Goal: Information Seeking & Learning: Learn about a topic

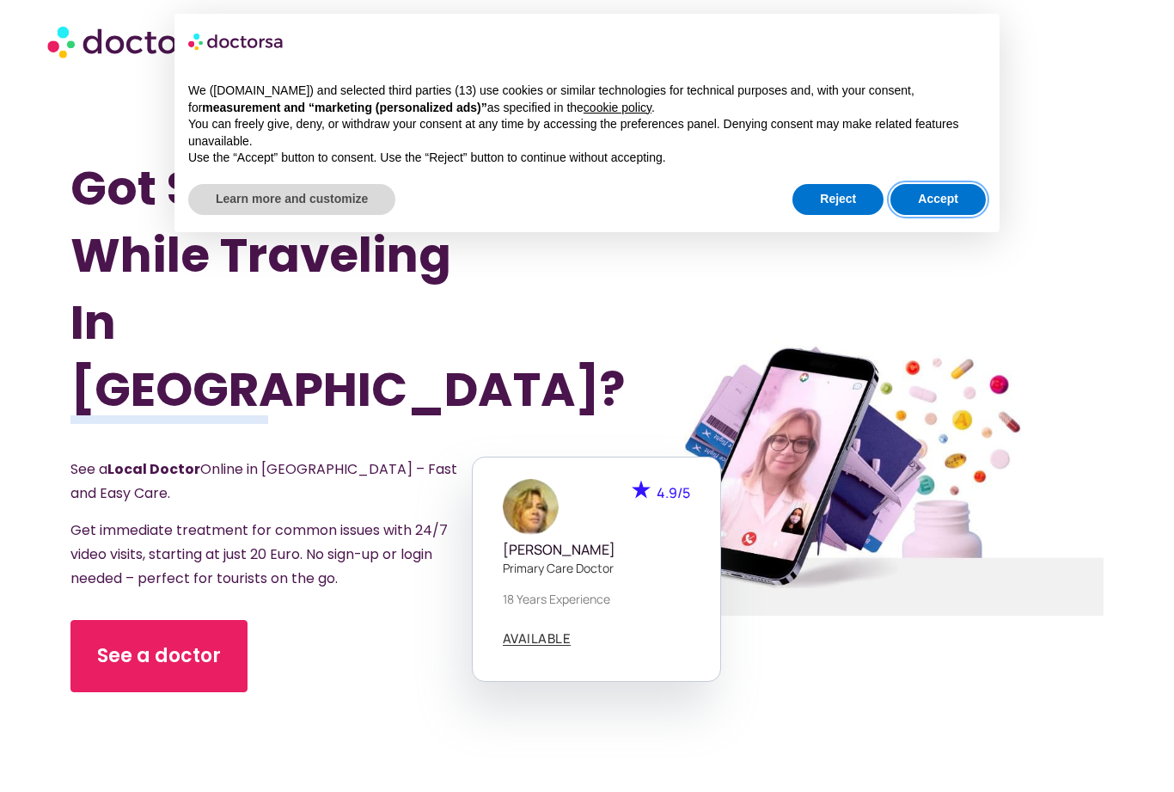
click at [945, 206] on button "Accept" at bounding box center [938, 199] width 95 height 31
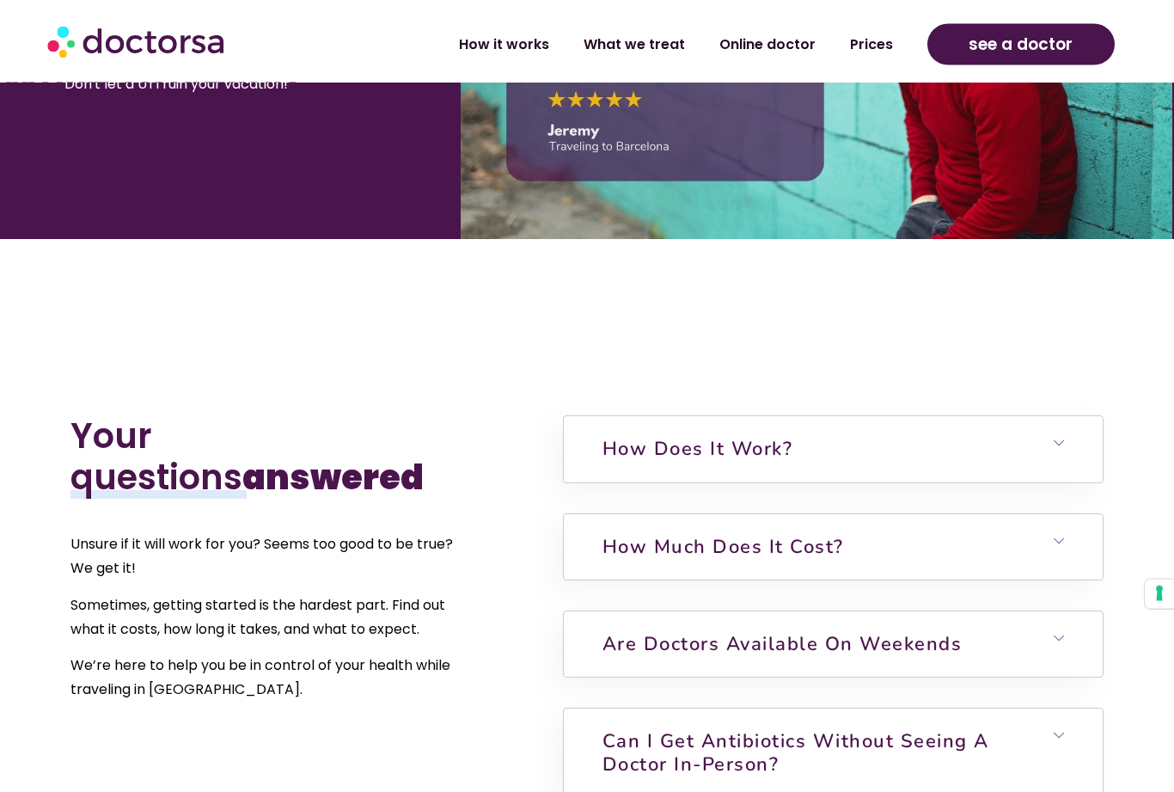
scroll to position [3614, 0]
click at [825, 542] on link "How much does it cost?" at bounding box center [724, 547] width 242 height 26
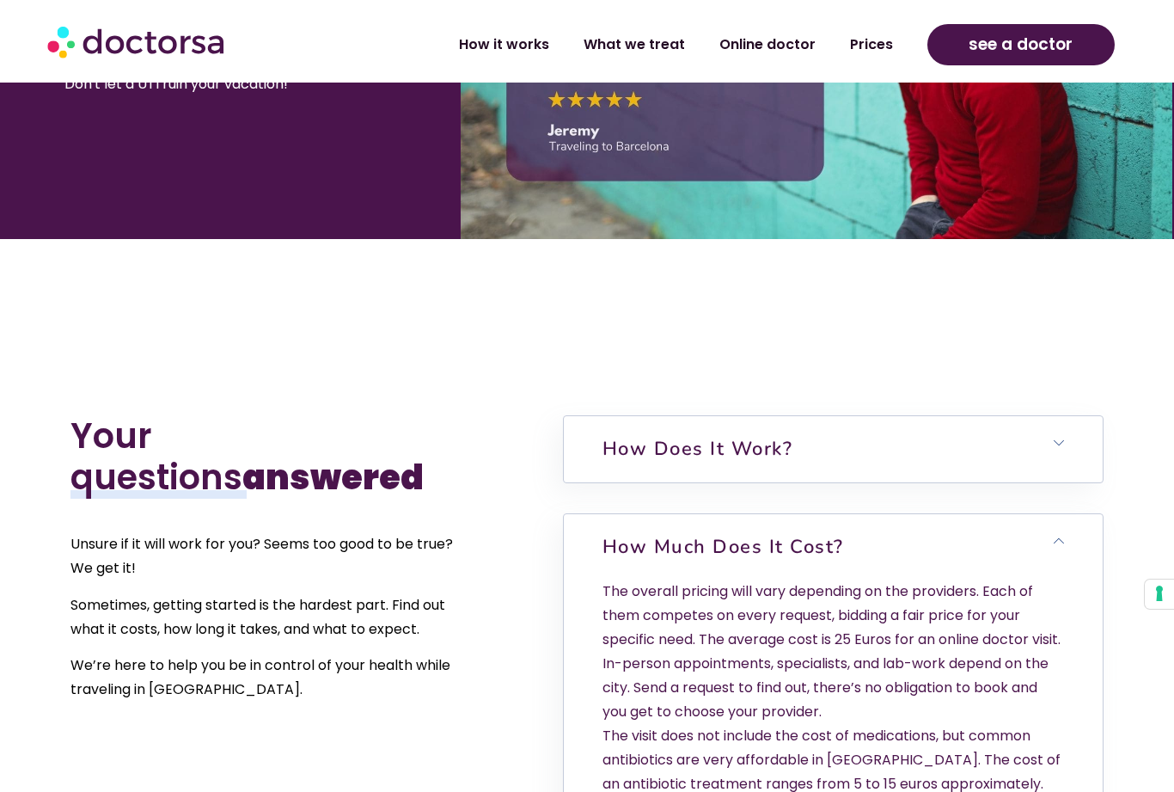
click at [1065, 544] on h6 "How much does it cost?" at bounding box center [833, 546] width 539 height 65
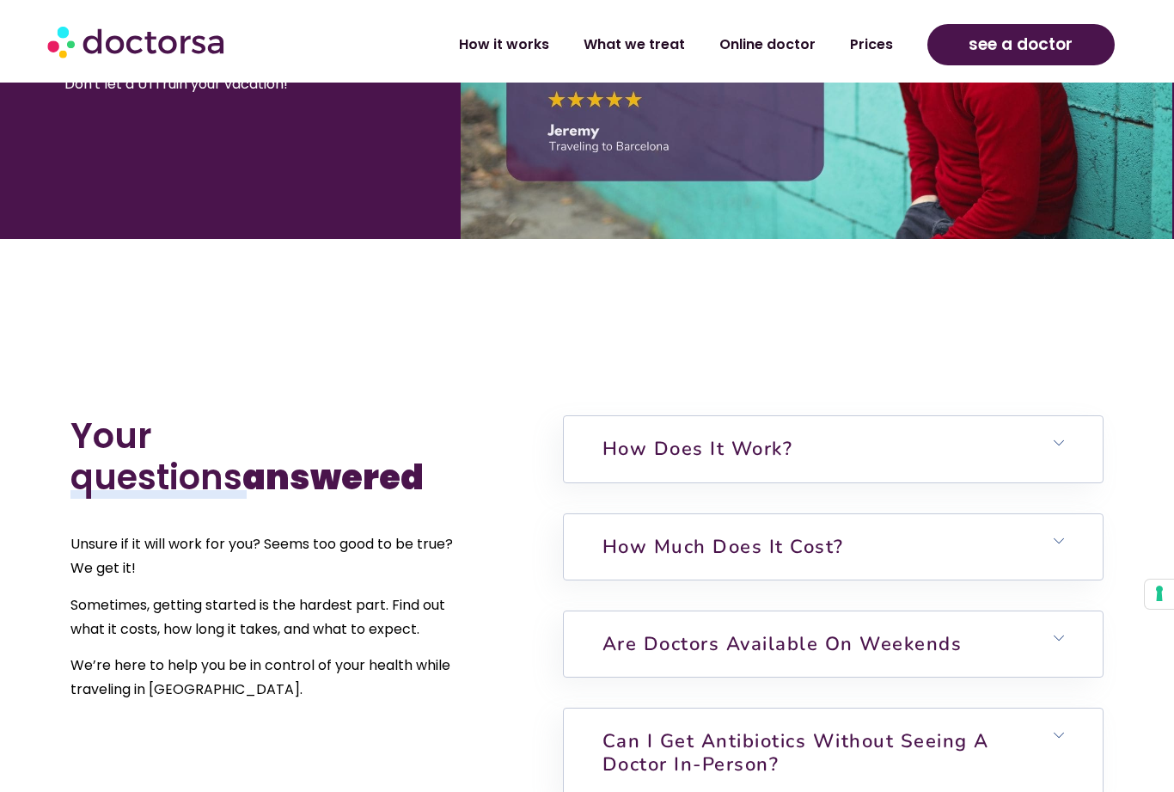
click at [1052, 460] on h6 "How does it work?" at bounding box center [833, 448] width 539 height 65
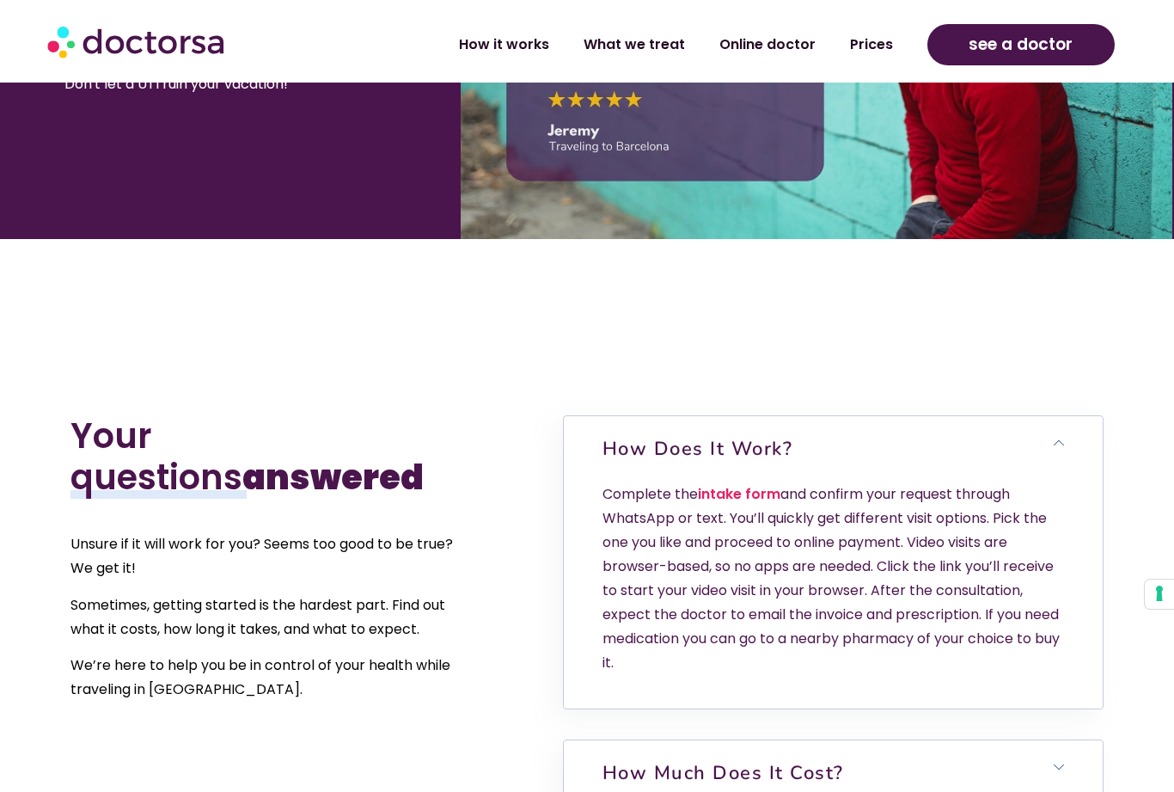
click at [1071, 446] on h6 "How does it work?" at bounding box center [833, 448] width 539 height 65
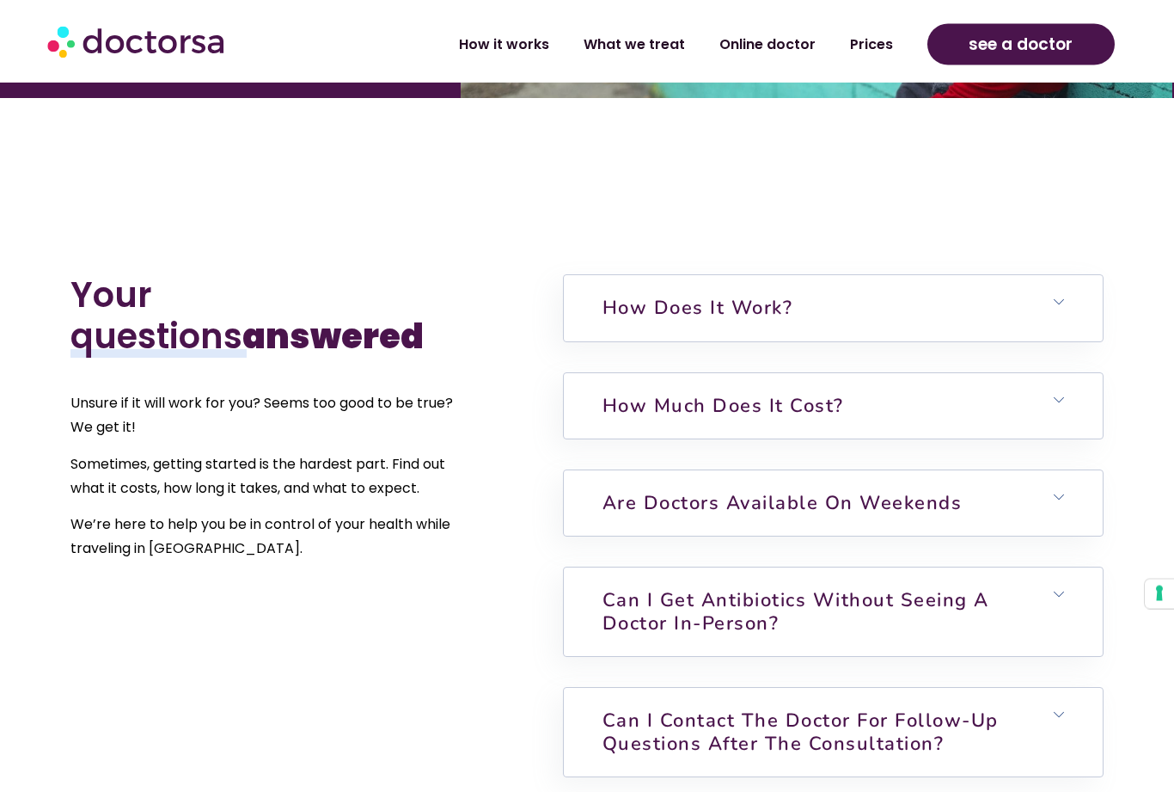
click at [1063, 506] on h6 "Are doctors available on weekends" at bounding box center [833, 503] width 539 height 65
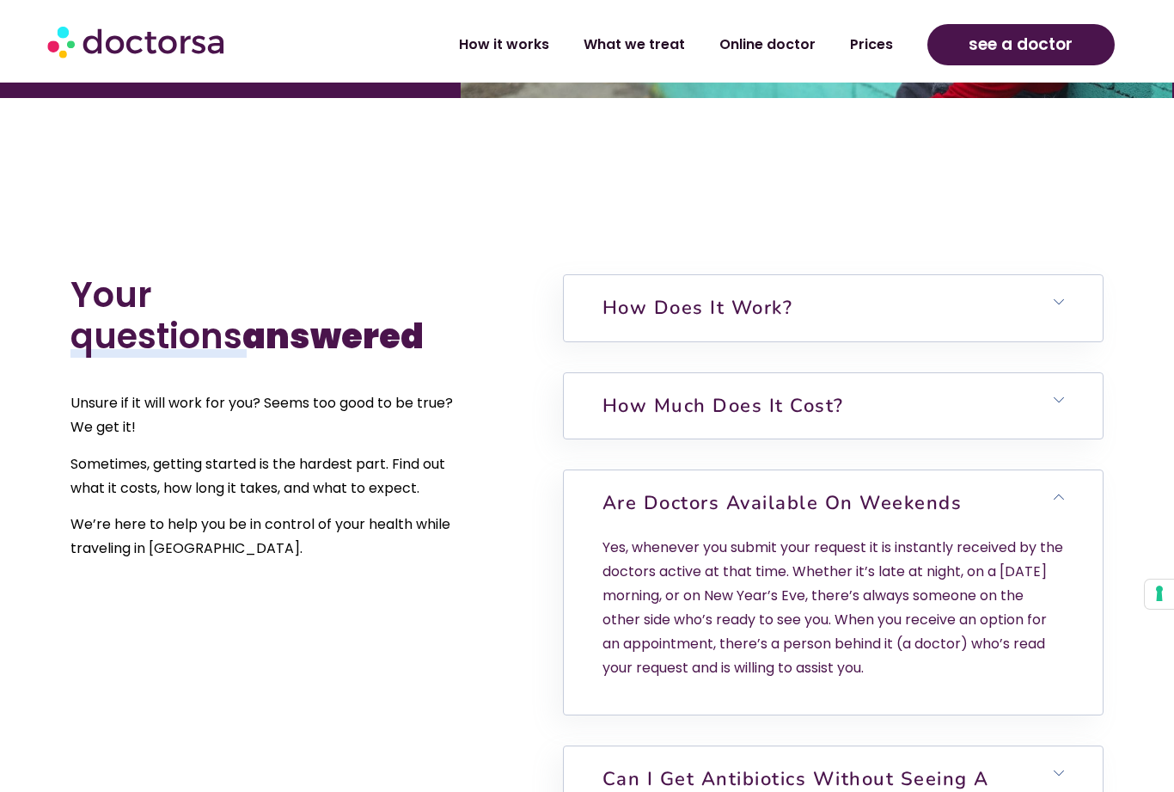
click at [1060, 507] on h6 "Are doctors available on weekends" at bounding box center [833, 502] width 539 height 65
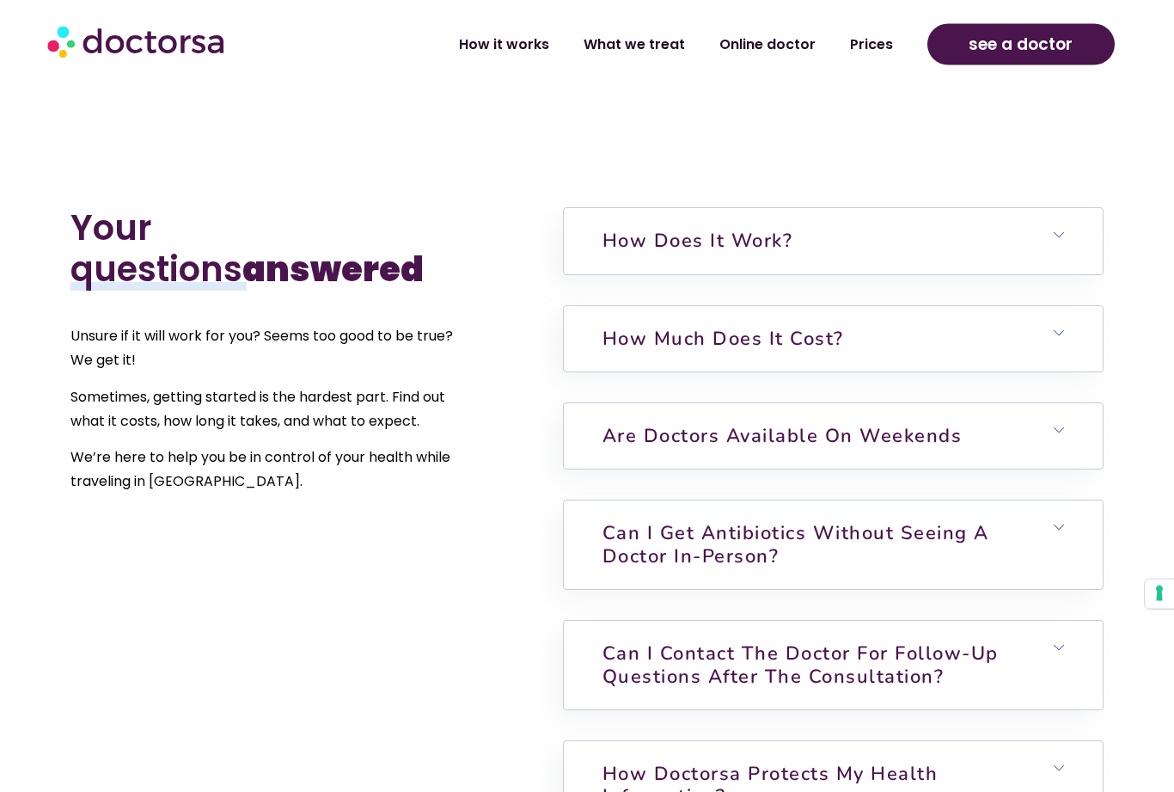
scroll to position [3822, 0]
click at [1064, 529] on h6 "Can I get antibiotics without seeing a doctor in-person?" at bounding box center [833, 544] width 539 height 89
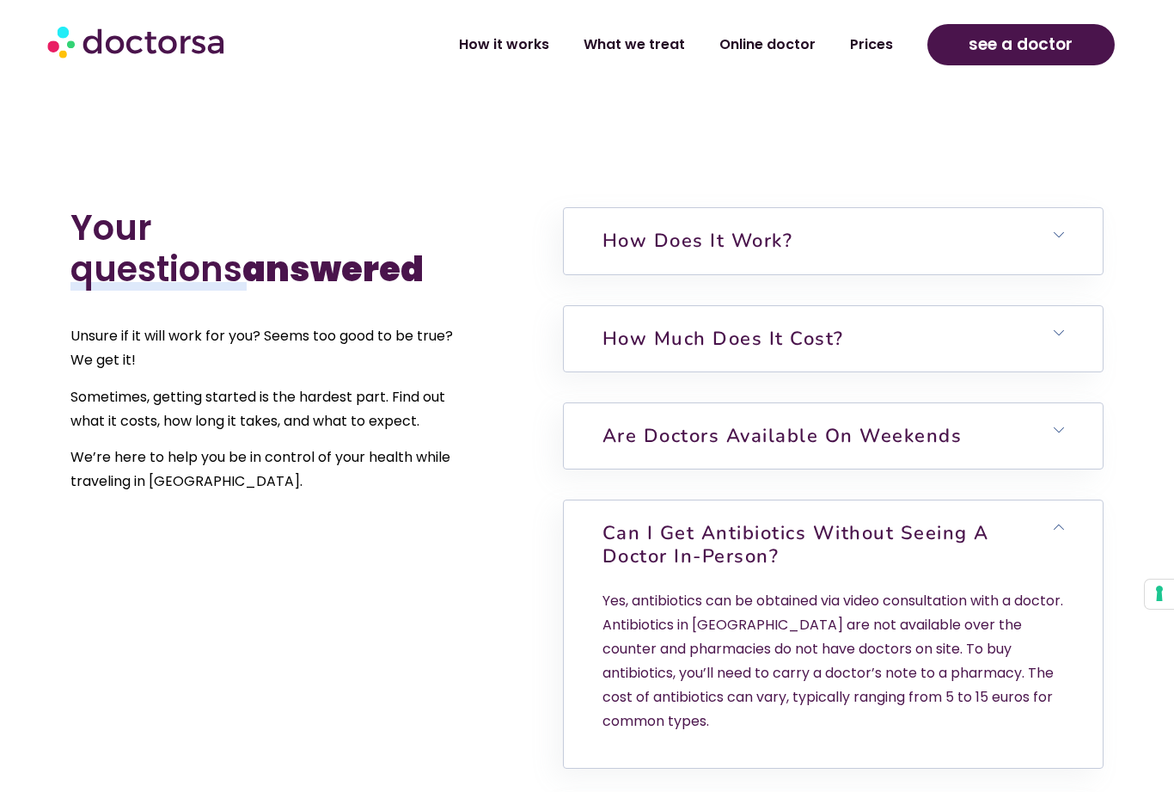
click at [1064, 522] on icon at bounding box center [1059, 527] width 10 height 10
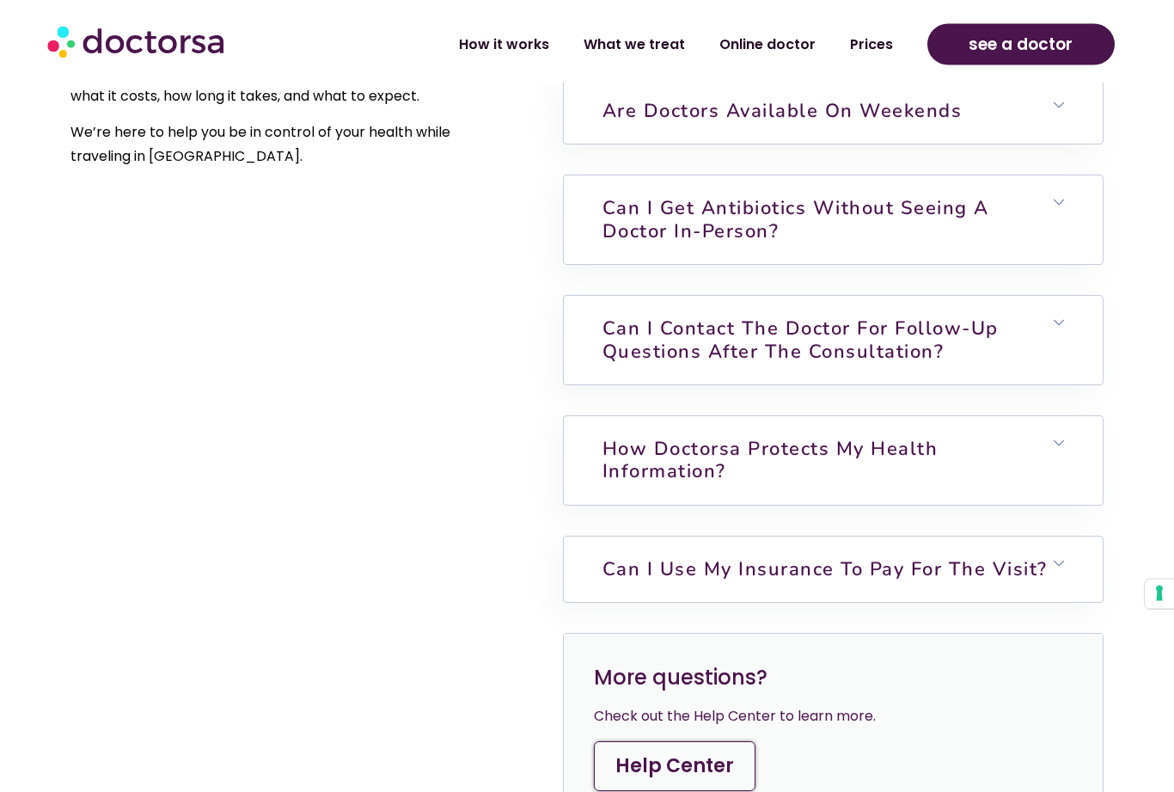
scroll to position [4148, 0]
click at [1059, 561] on h6 "Can I use my insurance to pay for the visit?" at bounding box center [833, 568] width 539 height 65
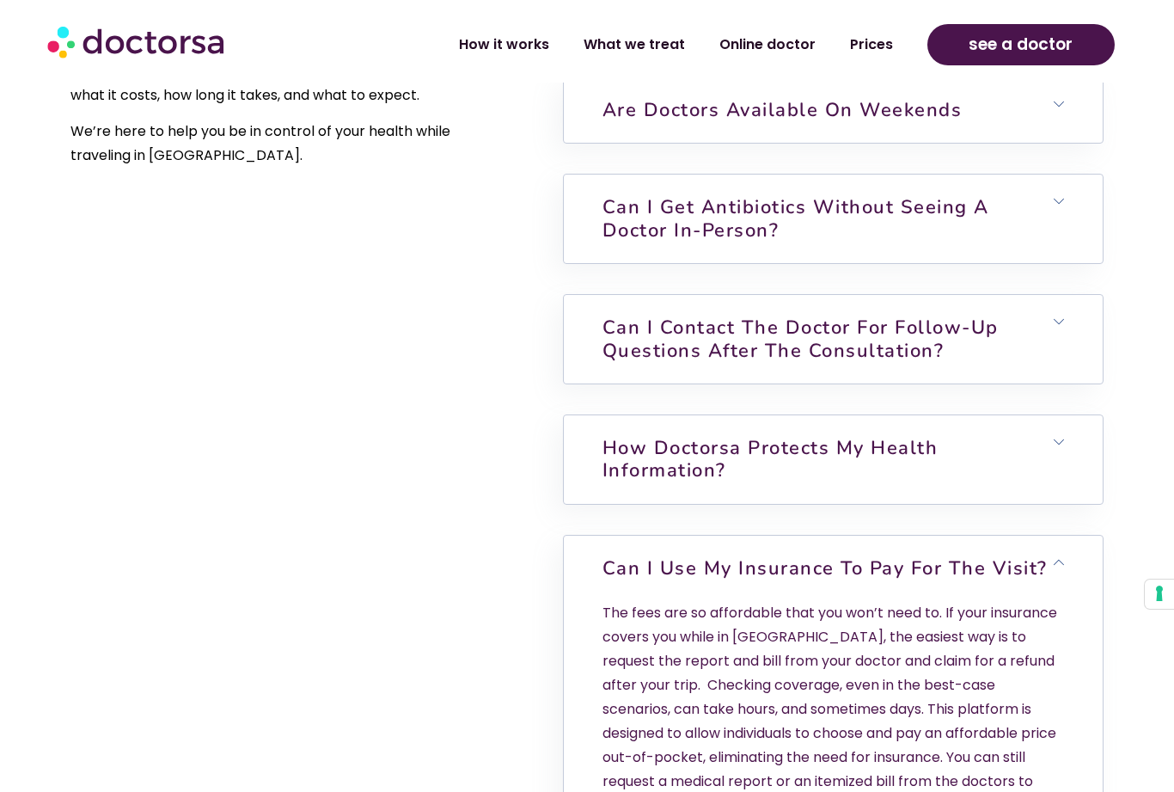
click at [1064, 562] on h6 "Can I use my insurance to pay for the visit?" at bounding box center [833, 568] width 539 height 65
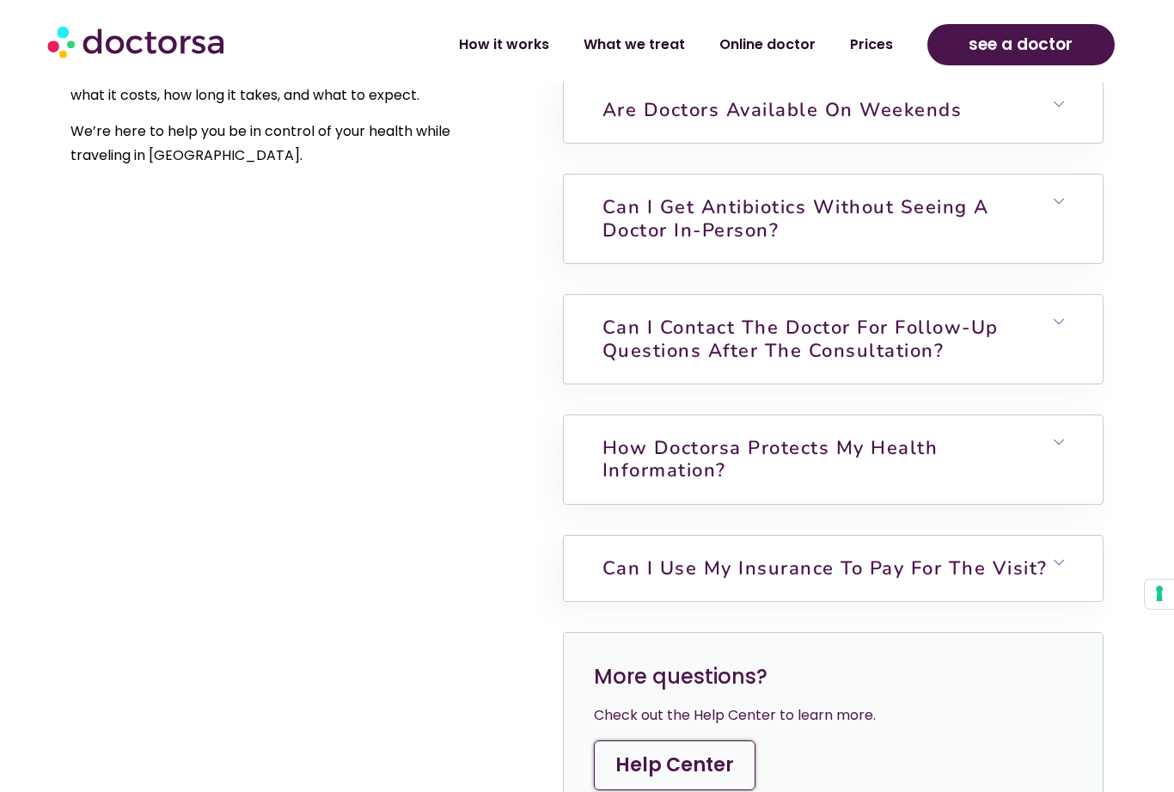
click at [1032, 463] on h6 "How Doctorsa protects my health information?" at bounding box center [833, 459] width 539 height 89
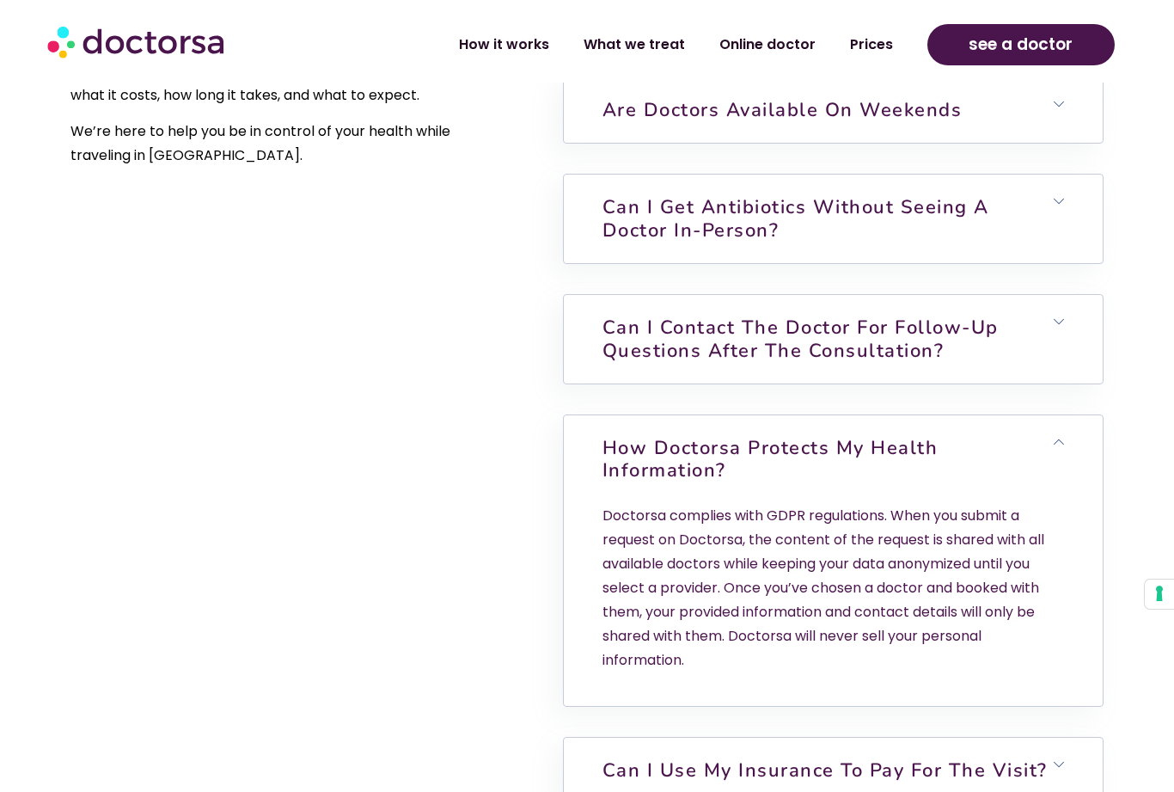
click at [1058, 438] on span at bounding box center [1059, 443] width 10 height 12
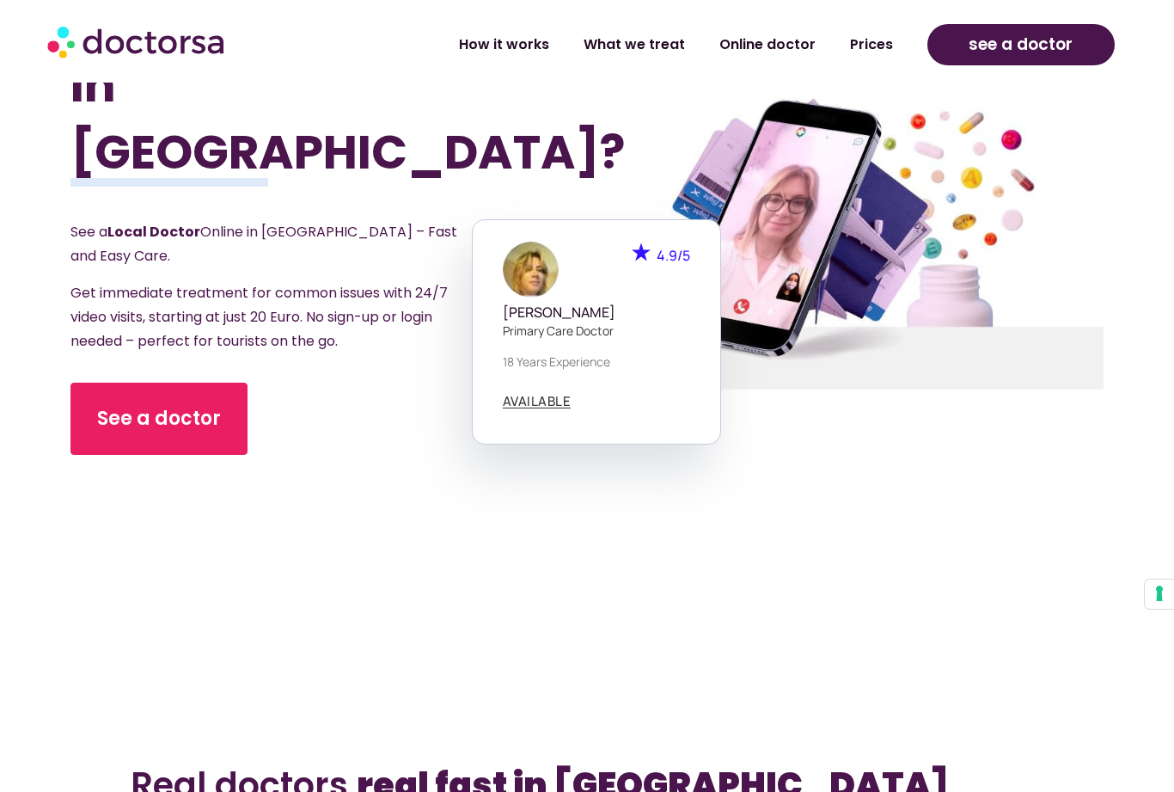
scroll to position [318, 0]
